Goal: Information Seeking & Learning: Check status

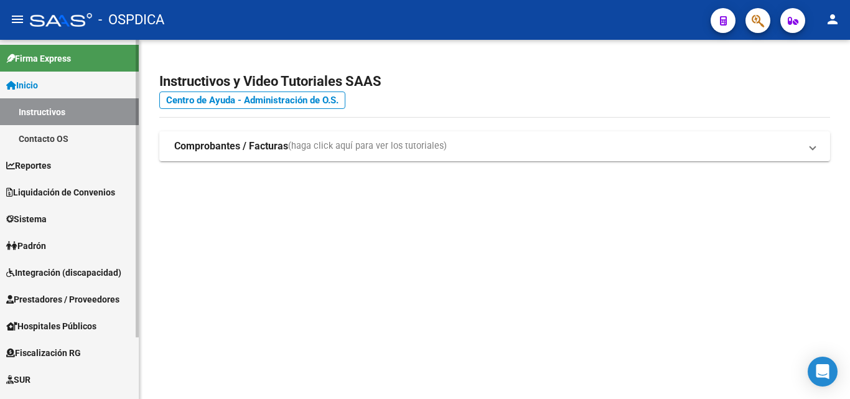
click at [78, 249] on link "Padrón" at bounding box center [69, 245] width 139 height 27
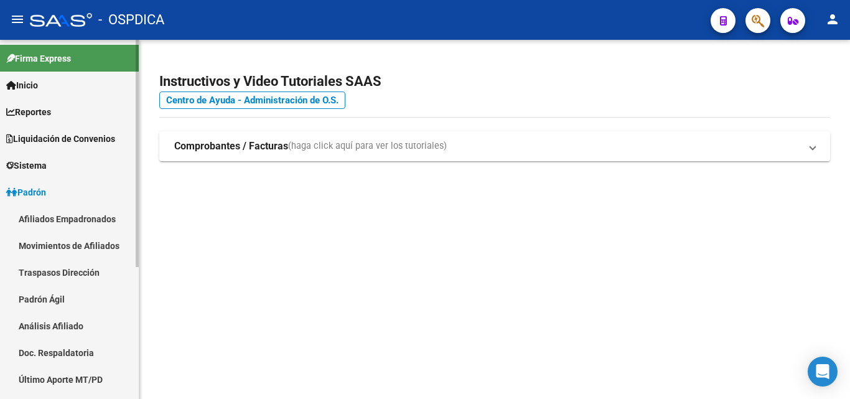
click at [68, 293] on link "Padrón Ágil" at bounding box center [69, 299] width 139 height 27
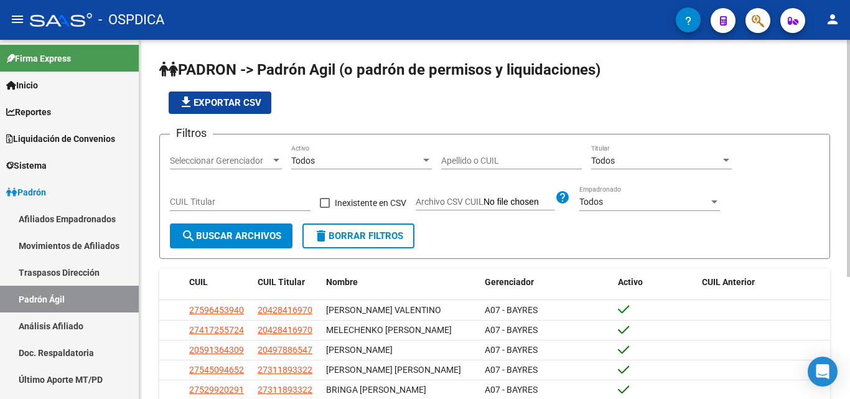
click at [474, 157] on input "Apellido o CUIL" at bounding box center [511, 161] width 141 height 11
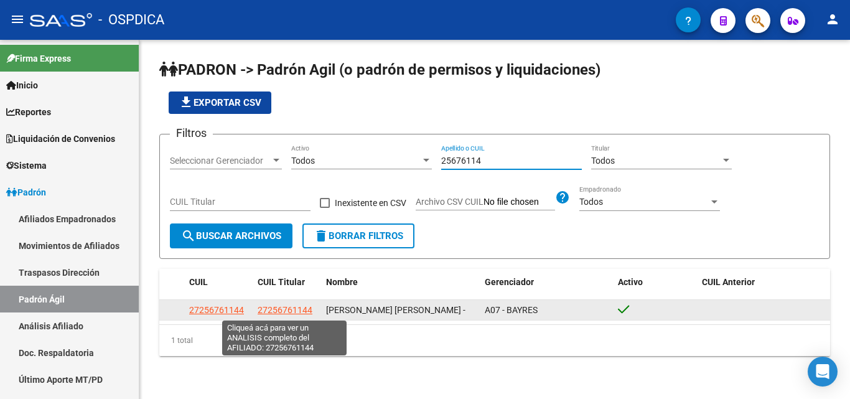
type input "25676114"
click at [280, 311] on span "27256761144" at bounding box center [285, 310] width 55 height 10
copy span "6"
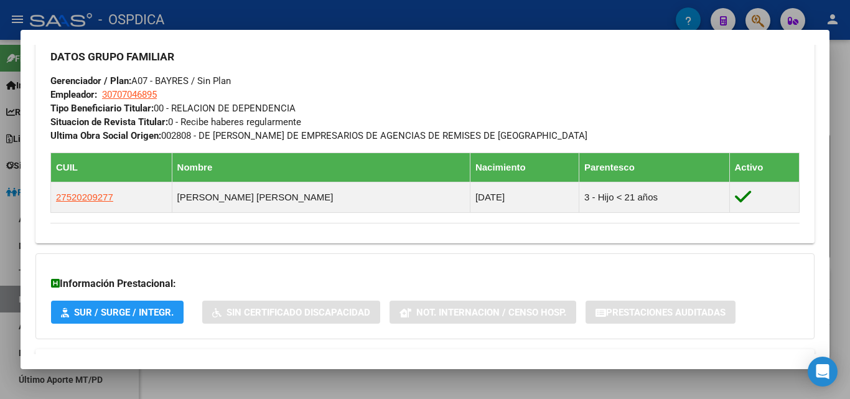
scroll to position [655, 0]
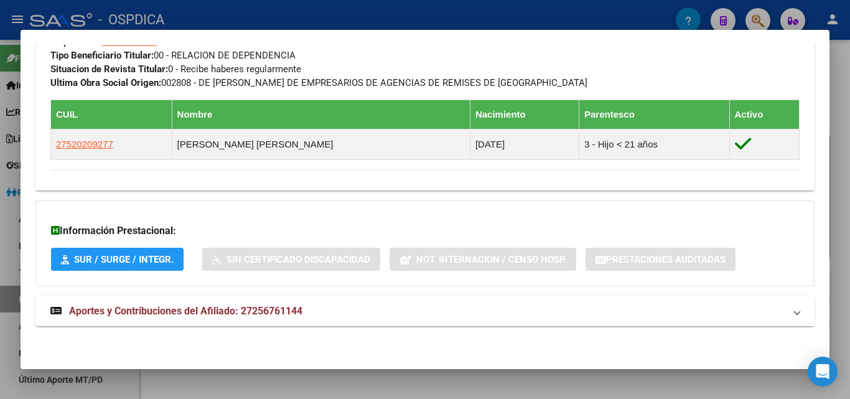
click at [271, 305] on span "Aportes y Contribuciones del Afiliado: 27256761144" at bounding box center [185, 311] width 233 height 12
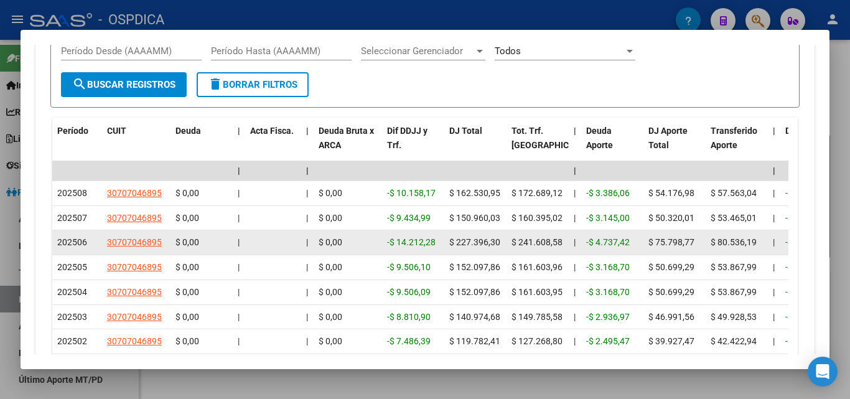
scroll to position [1060, 0]
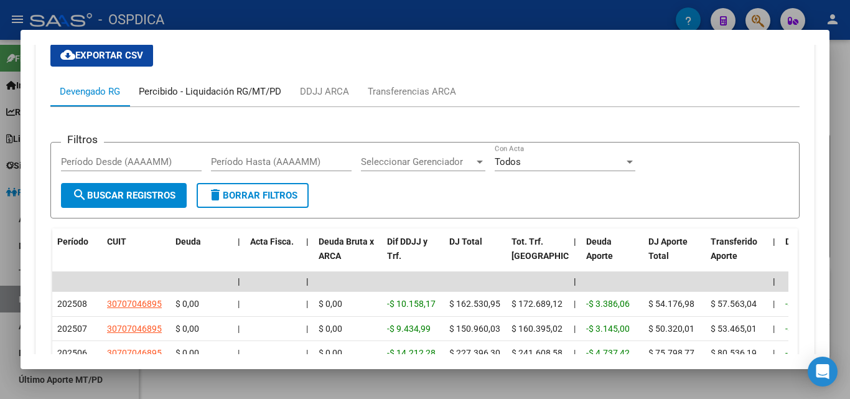
click at [171, 102] on div "Percibido - Liquidación RG/MT/PD" at bounding box center [209, 92] width 161 height 30
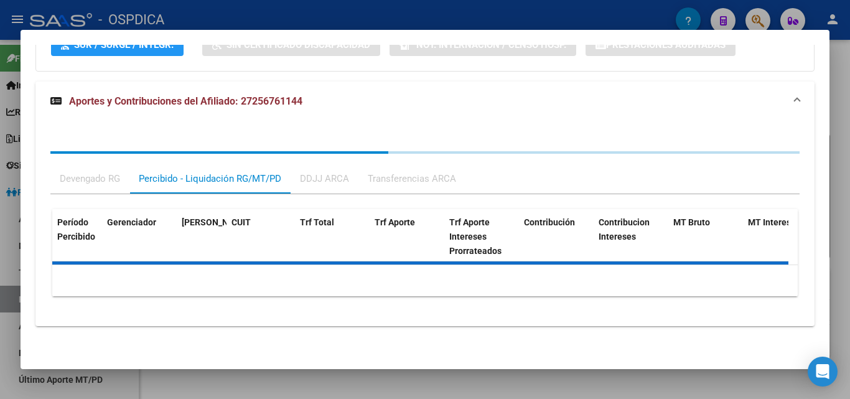
scroll to position [927, 0]
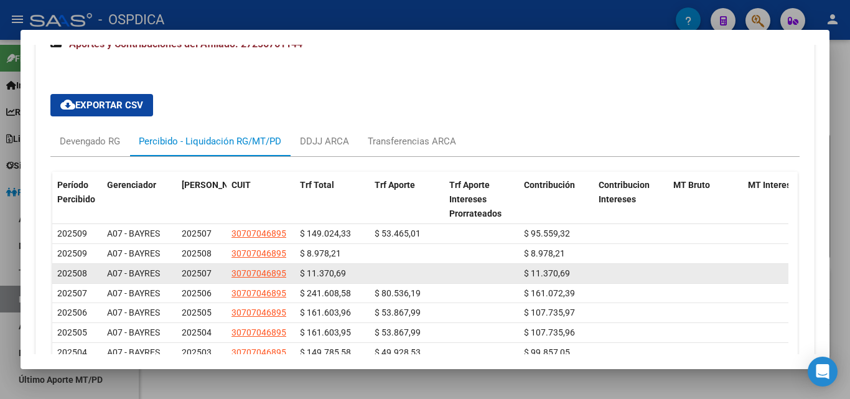
drag, startPoint x: 347, startPoint y: 269, endPoint x: 303, endPoint y: 269, distance: 44.2
click at [303, 269] on div "$ 11.370,69" at bounding box center [332, 273] width 65 height 14
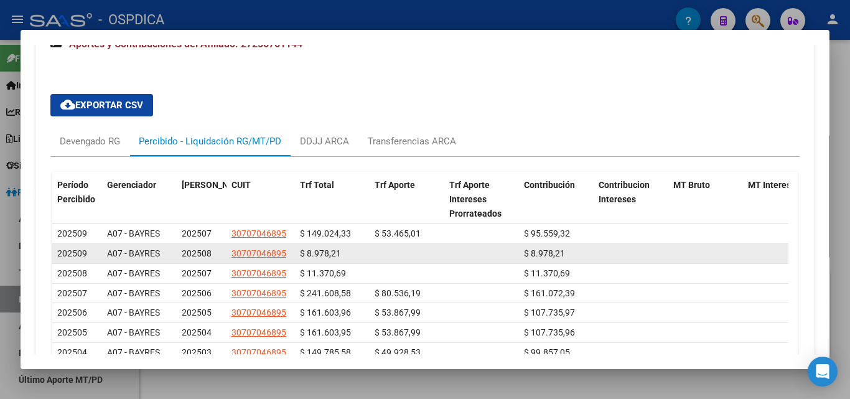
drag, startPoint x: 305, startPoint y: 251, endPoint x: 345, endPoint y: 246, distance: 40.1
click at [345, 246] on div "$ 8.978,21" at bounding box center [332, 253] width 65 height 14
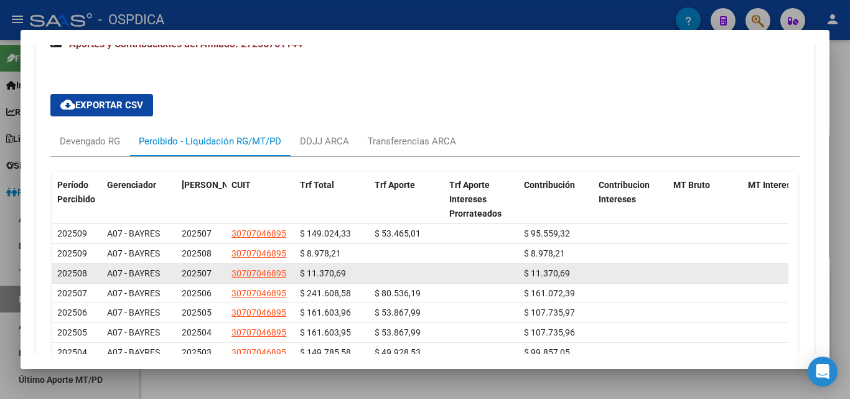
drag, startPoint x: 347, startPoint y: 272, endPoint x: 304, endPoint y: 273, distance: 42.9
click at [304, 273] on div "$ 11.370,69" at bounding box center [332, 273] width 65 height 14
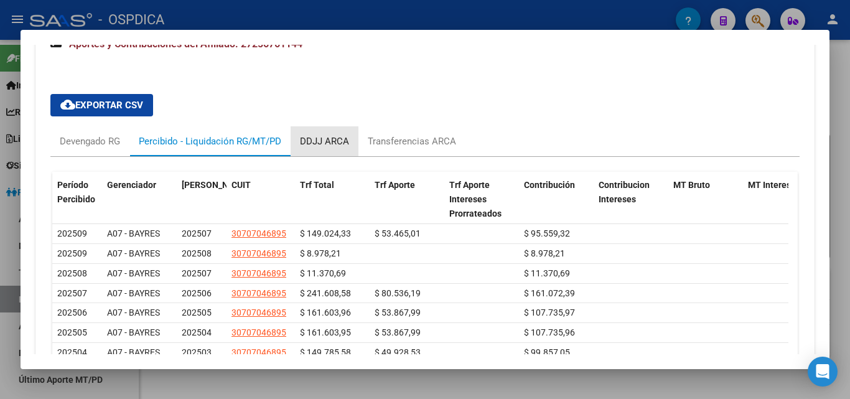
click at [341, 128] on div "DDJJ ARCA" at bounding box center [325, 141] width 68 height 30
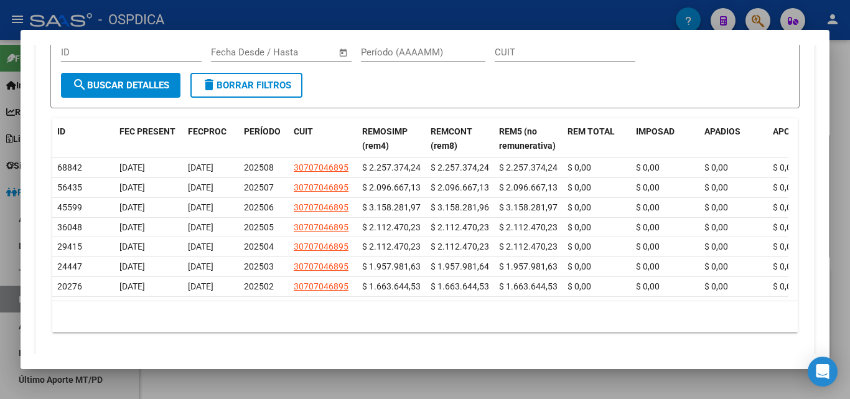
scroll to position [1079, 0]
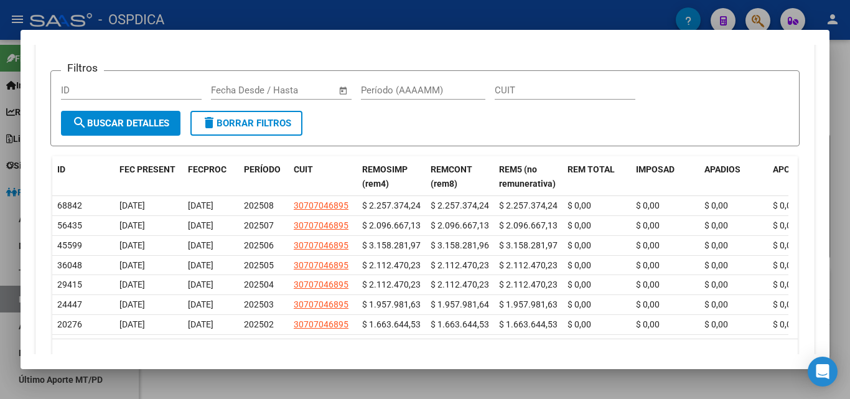
click at [250, 87] on input "text" at bounding box center [236, 90] width 50 height 11
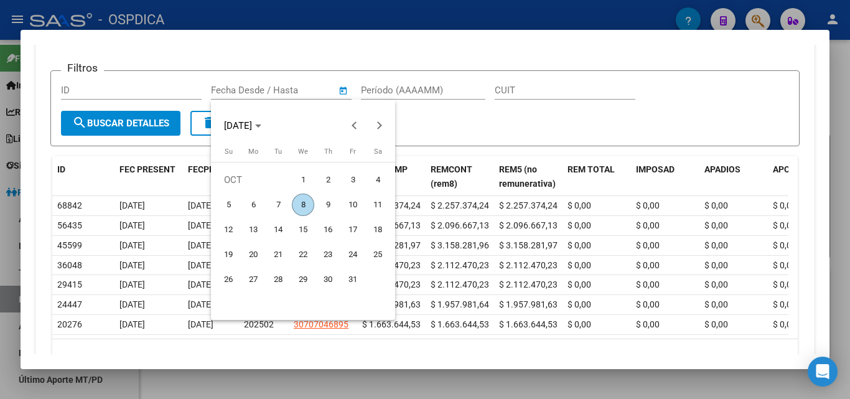
click at [194, 51] on div at bounding box center [425, 199] width 850 height 399
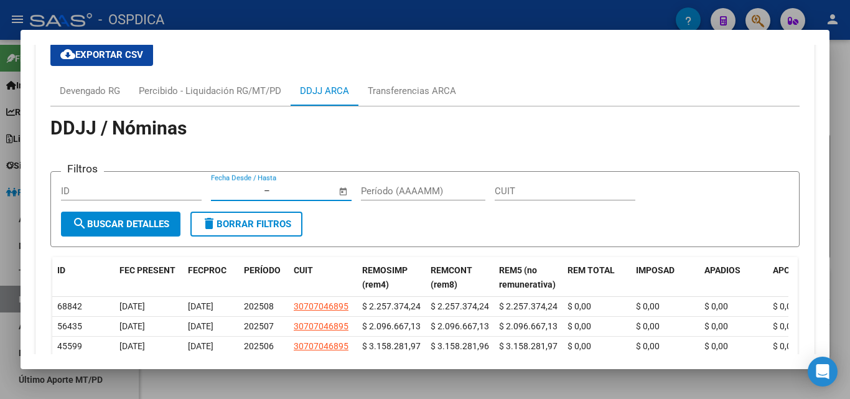
scroll to position [912, 0]
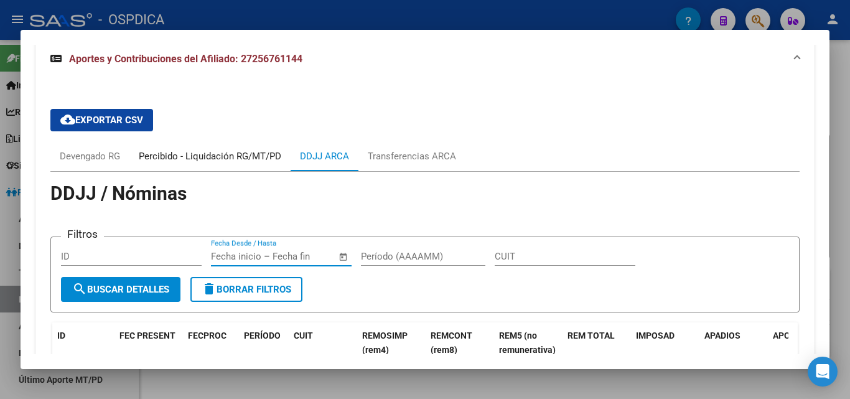
click at [190, 157] on div "Percibido - Liquidación RG/MT/PD" at bounding box center [210, 156] width 143 height 14
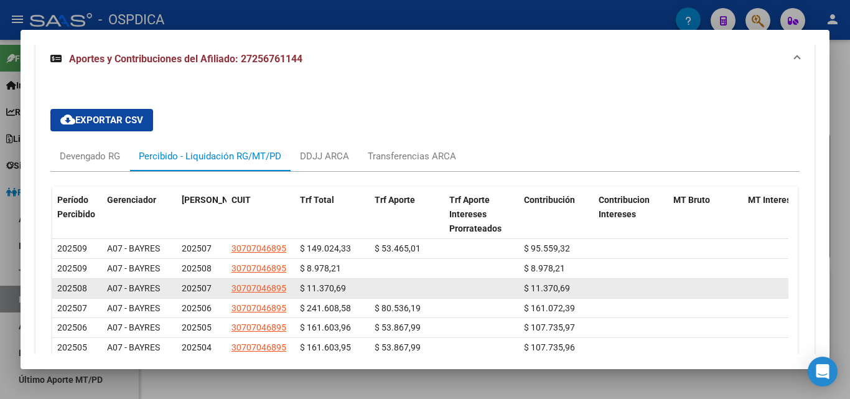
drag, startPoint x: 345, startPoint y: 283, endPoint x: 304, endPoint y: 285, distance: 41.2
click at [304, 285] on div "$ 11.370,69" at bounding box center [332, 288] width 65 height 14
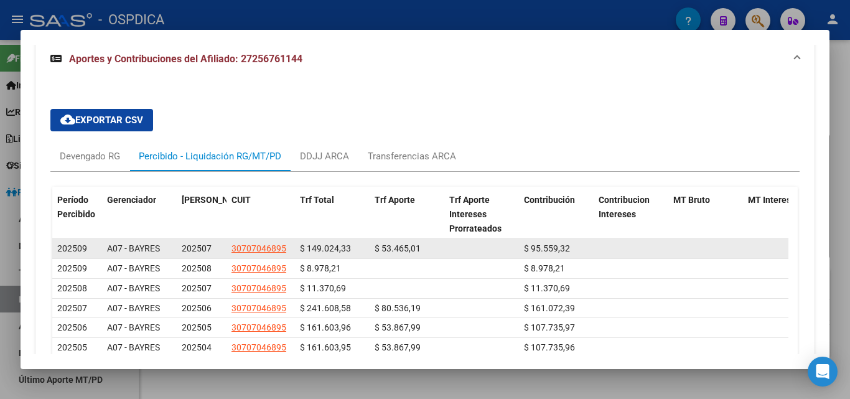
drag, startPoint x: 341, startPoint y: 266, endPoint x: 304, endPoint y: 242, distance: 44.2
click at [304, 242] on datatable-scroller "202509 A07 - BAYRES 202507 30707046895 $ 149.024,33 $ 53.465,01 $ 95.559,32 $ 9…" at bounding box center [420, 318] width 736 height 158
click at [311, 250] on span "$ 149.024,33" at bounding box center [325, 248] width 51 height 10
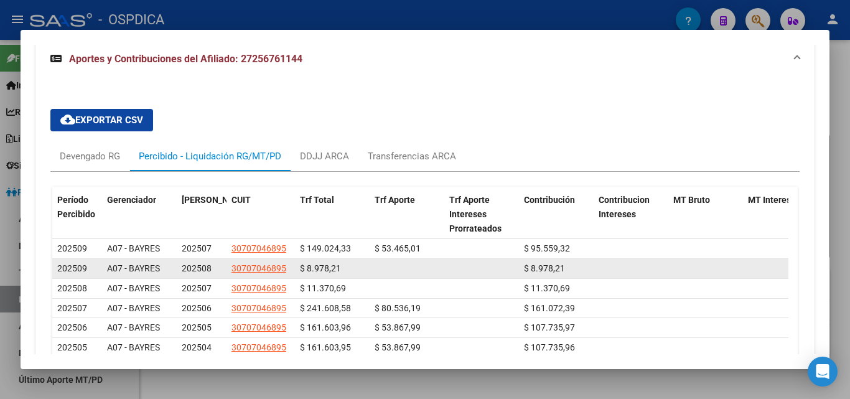
click at [333, 264] on span "$ 8.978,21" at bounding box center [320, 268] width 41 height 10
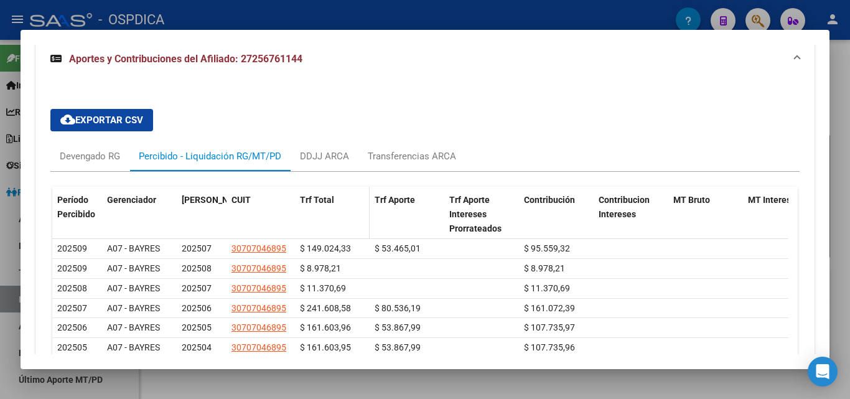
click at [343, 222] on datatable-header-cell "Trf Total" at bounding box center [332, 214] width 75 height 55
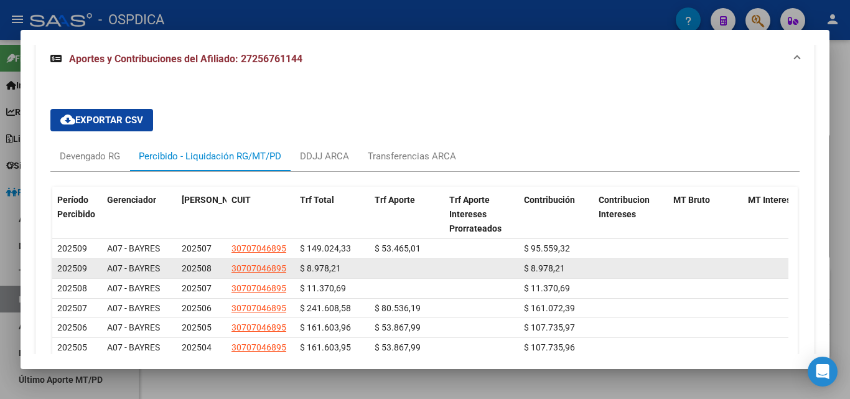
drag, startPoint x: 334, startPoint y: 268, endPoint x: 309, endPoint y: 268, distance: 24.3
click at [309, 268] on span "$ 8.978,21" at bounding box center [320, 268] width 41 height 10
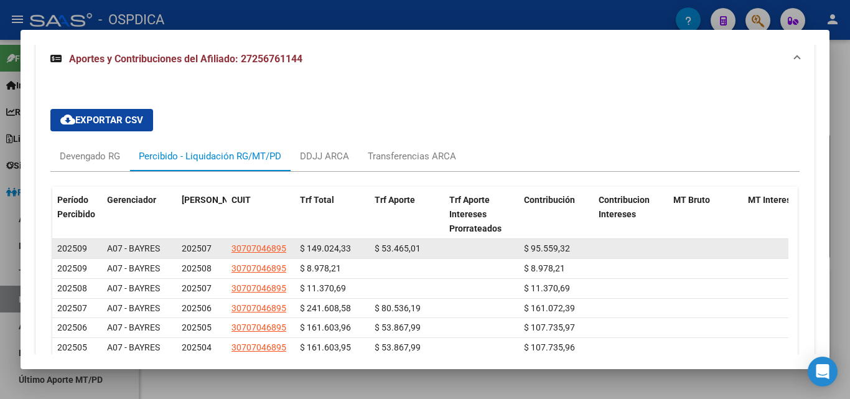
drag, startPoint x: 344, startPoint y: 269, endPoint x: 304, endPoint y: 246, distance: 45.5
click at [304, 246] on datatable-scroller "202509 A07 - BAYRES 202507 30707046895 $ 149.024,33 $ 53.465,01 $ 95.559,32 $ 9…" at bounding box center [420, 318] width 736 height 158
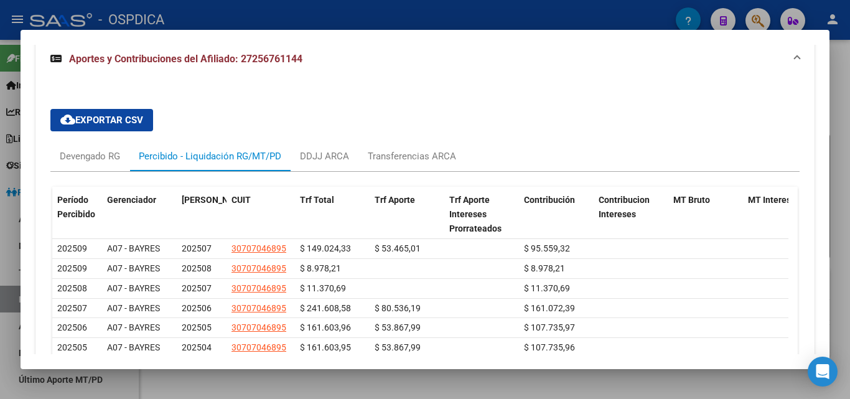
click at [317, 14] on div at bounding box center [425, 199] width 850 height 399
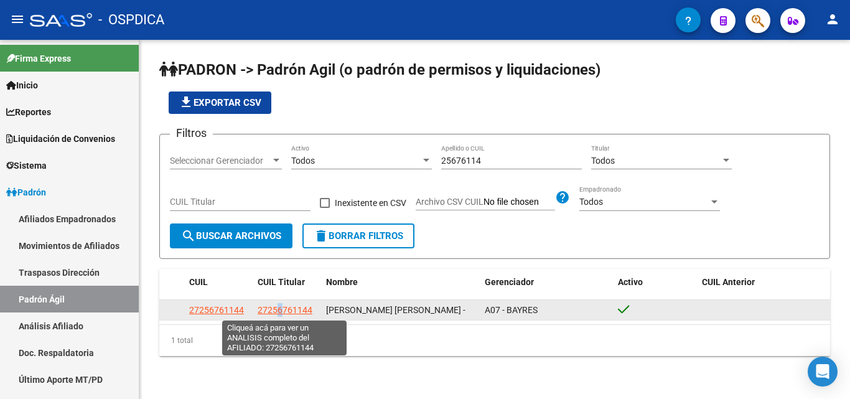
click at [307, 311] on span "27256761144" at bounding box center [285, 310] width 55 height 10
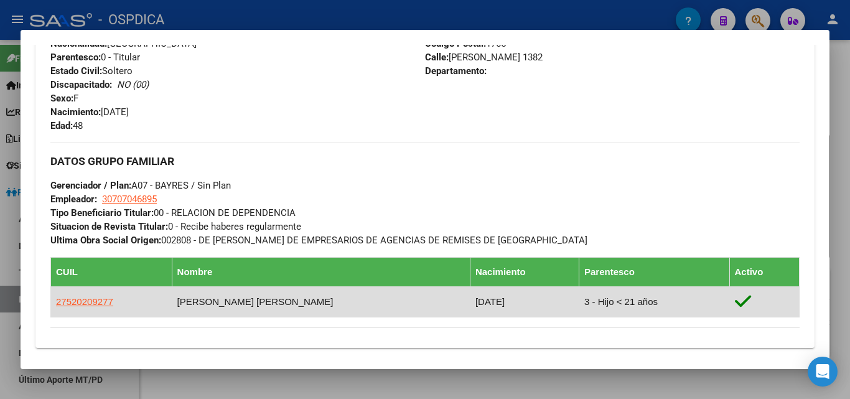
scroll to position [655, 0]
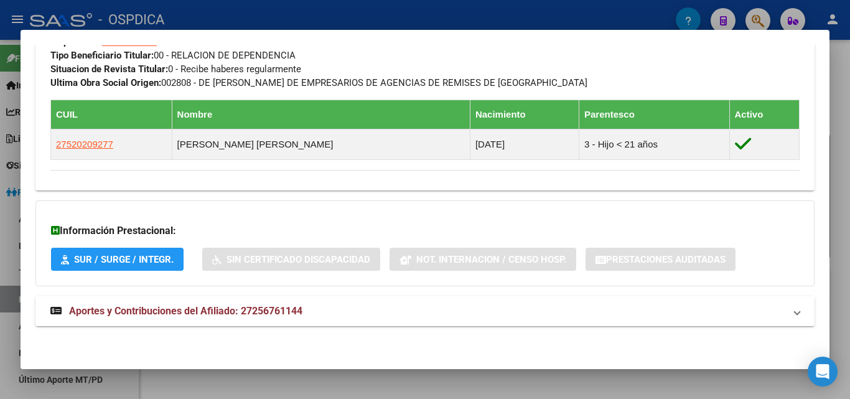
click at [210, 309] on span "Aportes y Contribuciones del Afiliado: 27256761144" at bounding box center [185, 311] width 233 height 12
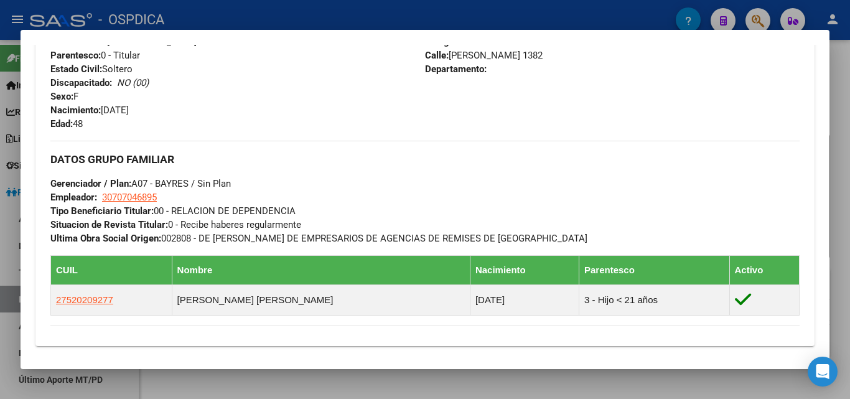
scroll to position [313, 0]
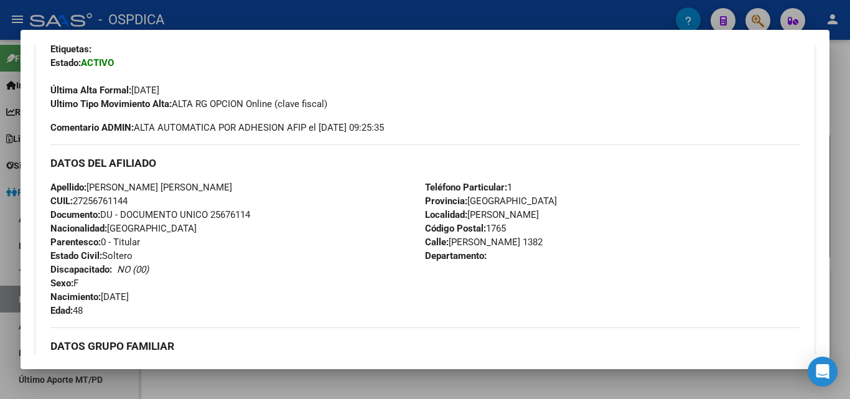
drag, startPoint x: 555, startPoint y: 17, endPoint x: 567, endPoint y: 10, distance: 13.7
click at [555, 16] on div at bounding box center [425, 199] width 850 height 399
